Goal: Navigation & Orientation: Find specific page/section

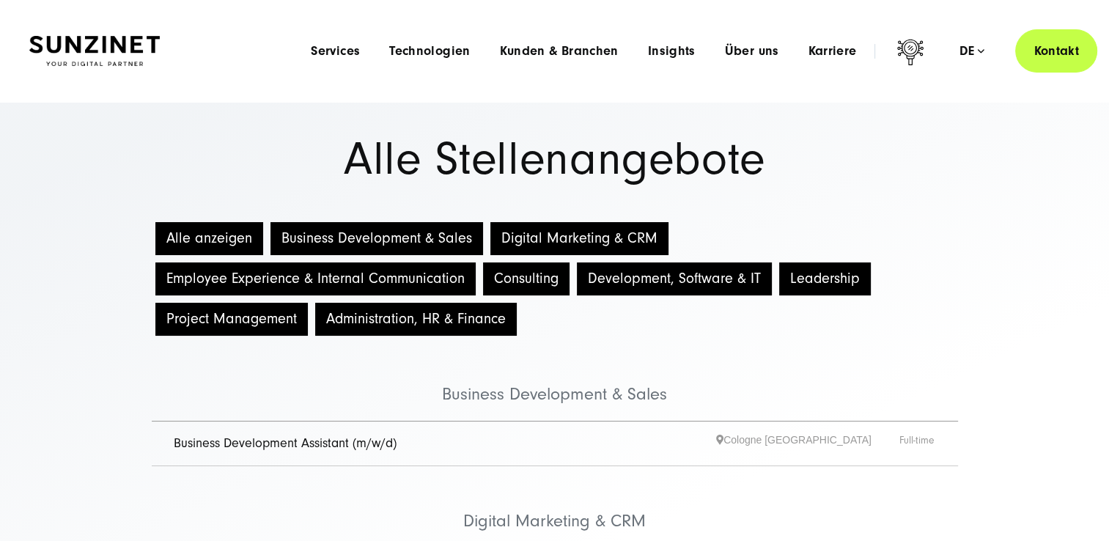
click at [120, 69] on div at bounding box center [94, 50] width 130 height 43
click at [128, 37] on img at bounding box center [94, 51] width 130 height 31
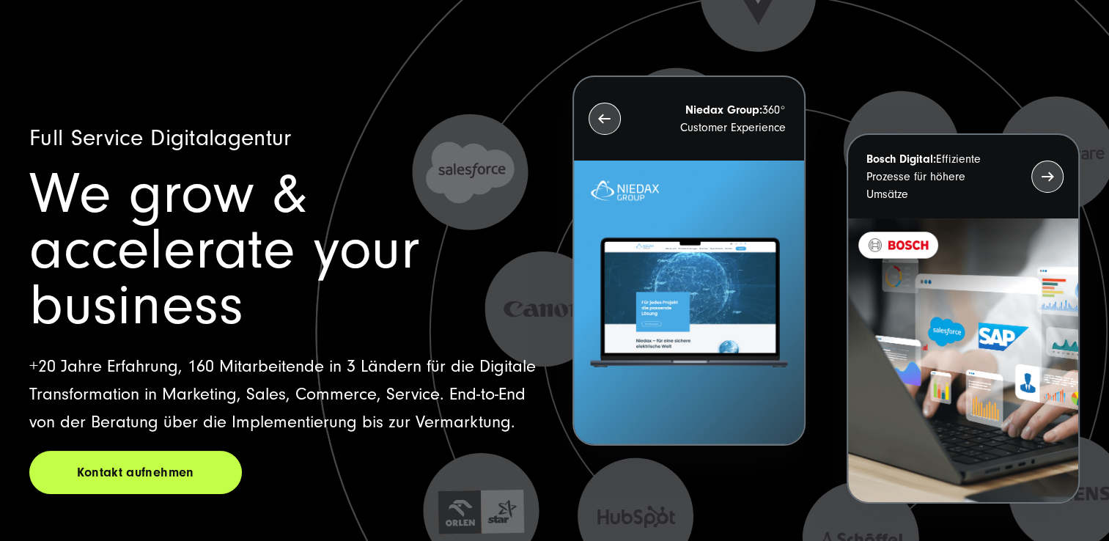
scroll to position [141, 0]
